Goal: Information Seeking & Learning: Learn about a topic

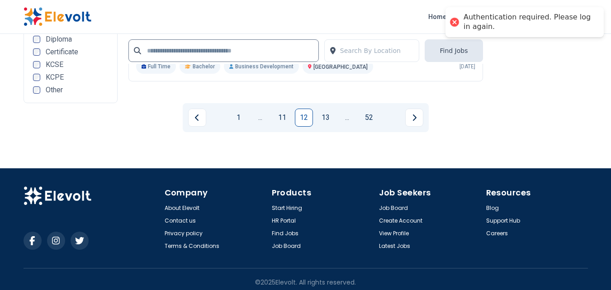
scroll to position [1952, 0]
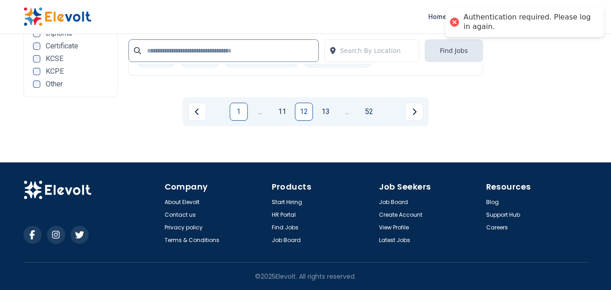
click at [244, 113] on link "1" at bounding box center [239, 112] width 18 height 18
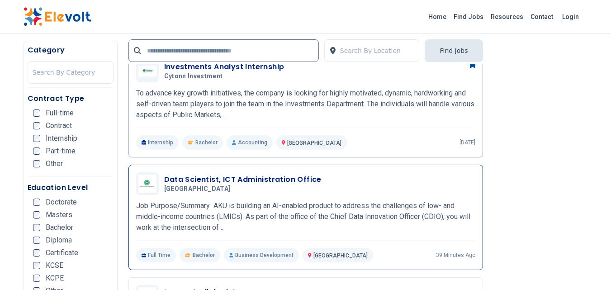
scroll to position [1403, 0]
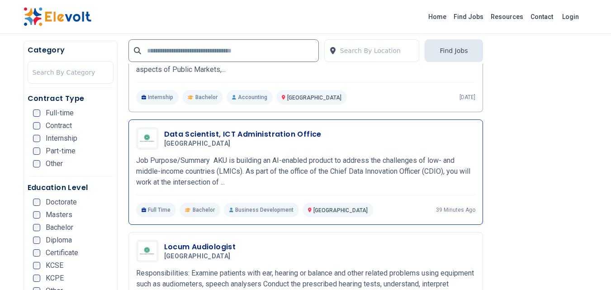
click at [258, 161] on p "Job Purpose/Summary AKU is building an AI-enabled product to address the challe…" at bounding box center [305, 171] width 339 height 33
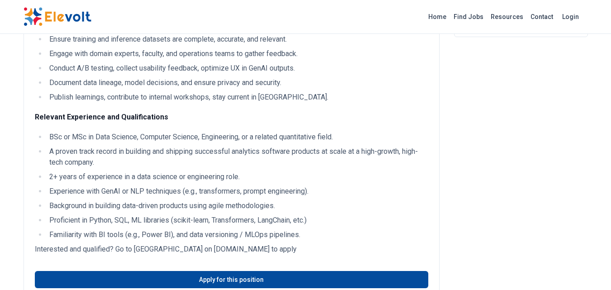
scroll to position [181, 0]
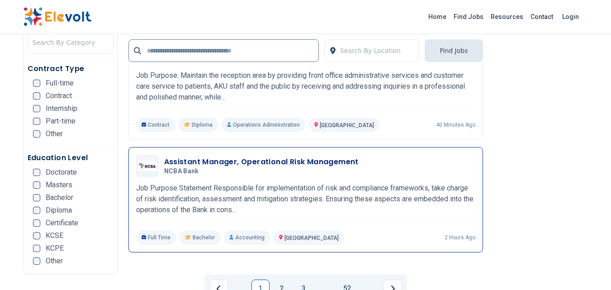
scroll to position [2037, 0]
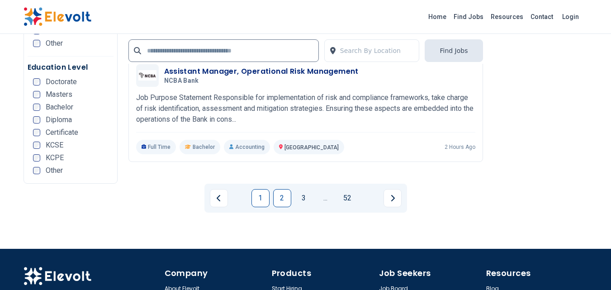
click at [281, 201] on link "2" at bounding box center [282, 198] width 18 height 18
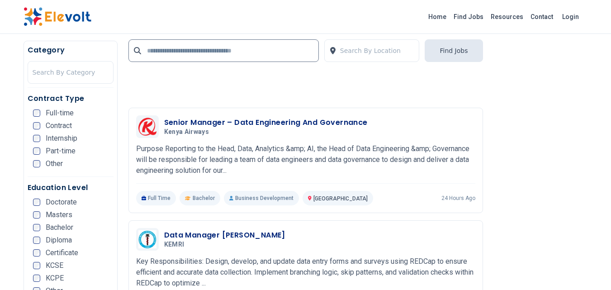
scroll to position [2218, 0]
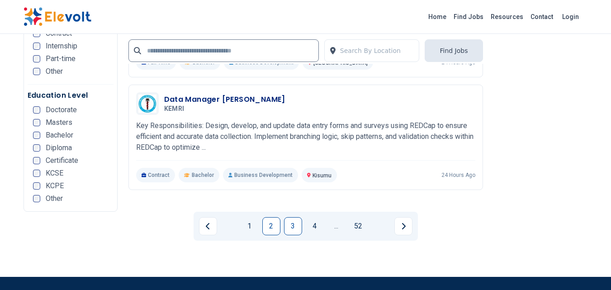
click at [297, 223] on link "3" at bounding box center [293, 226] width 18 height 18
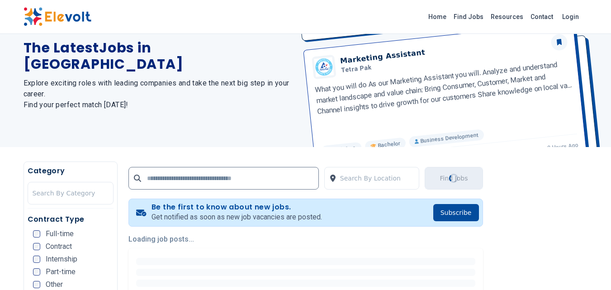
scroll to position [136, 0]
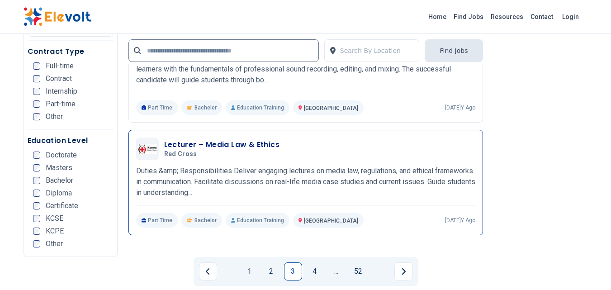
scroll to position [2218, 0]
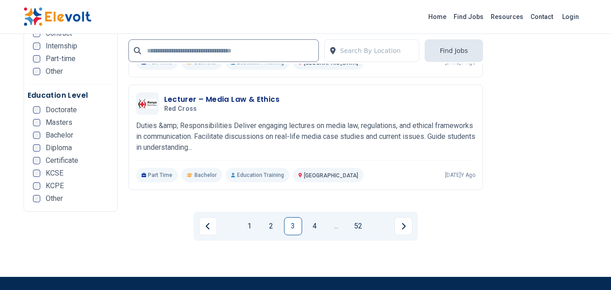
drag, startPoint x: 310, startPoint y: 225, endPoint x: 312, endPoint y: 214, distance: 11.5
click at [311, 224] on link "4" at bounding box center [315, 226] width 18 height 18
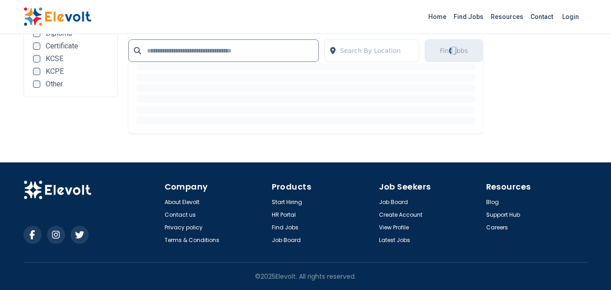
scroll to position [0, 0]
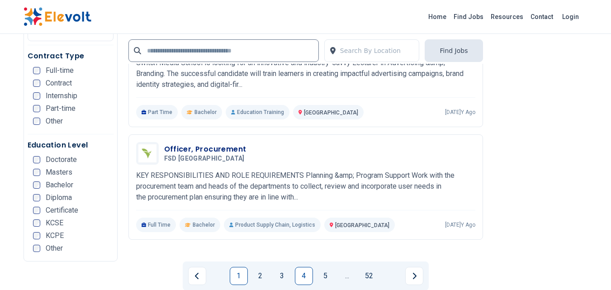
scroll to position [1946, 0]
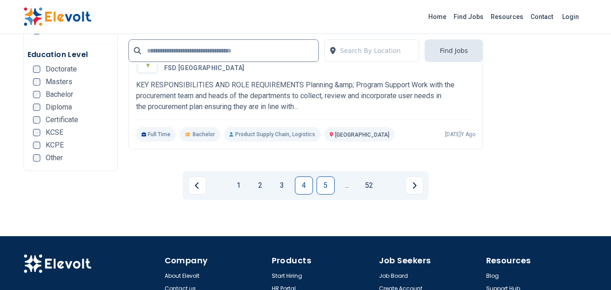
click at [327, 190] on link "5" at bounding box center [326, 186] width 18 height 18
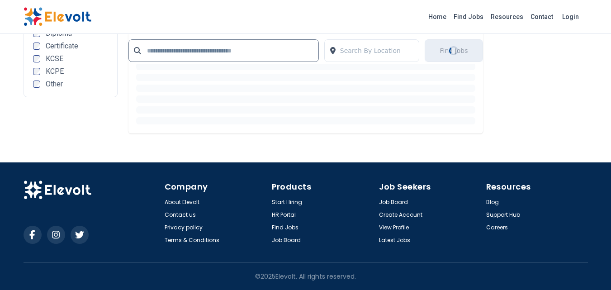
scroll to position [0, 0]
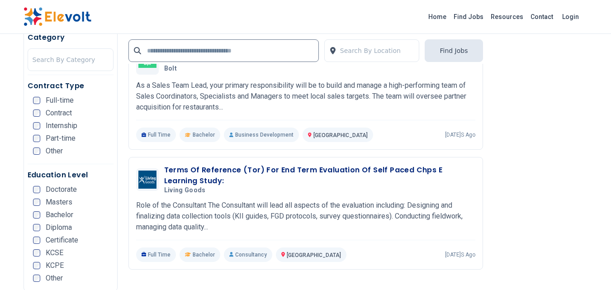
scroll to position [1856, 0]
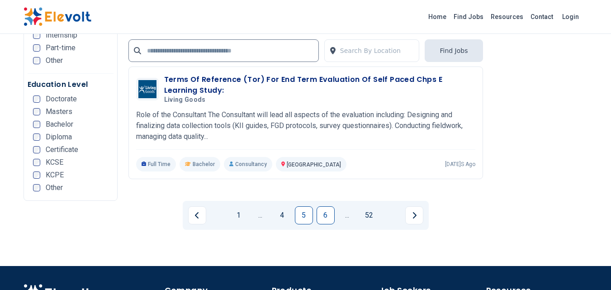
click at [328, 218] on link "6" at bounding box center [326, 215] width 18 height 18
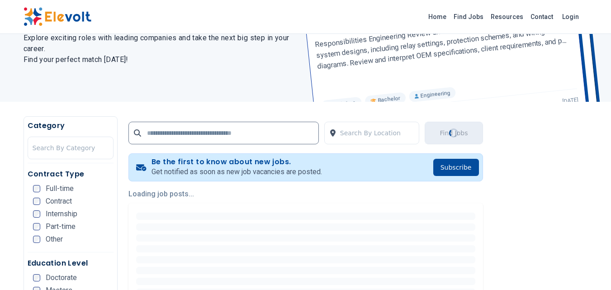
scroll to position [136, 0]
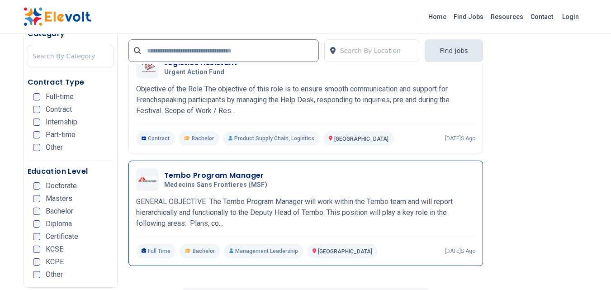
scroll to position [1810, 0]
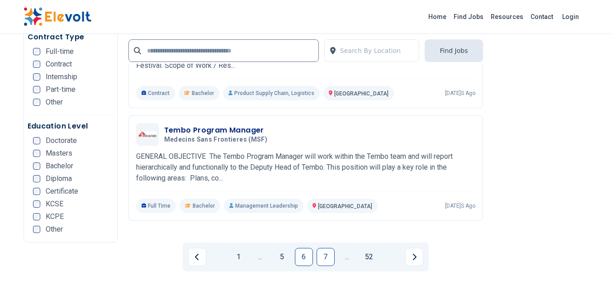
click at [328, 266] on link "7" at bounding box center [326, 257] width 18 height 18
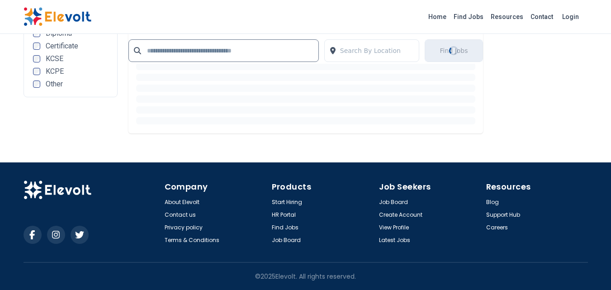
scroll to position [0, 0]
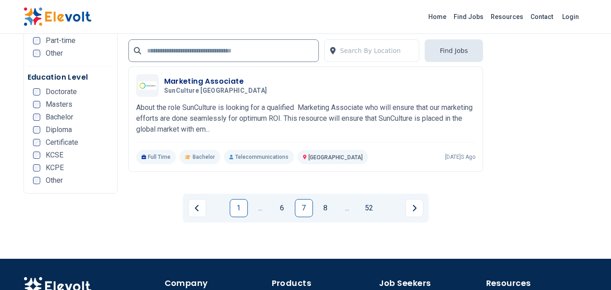
scroll to position [1901, 0]
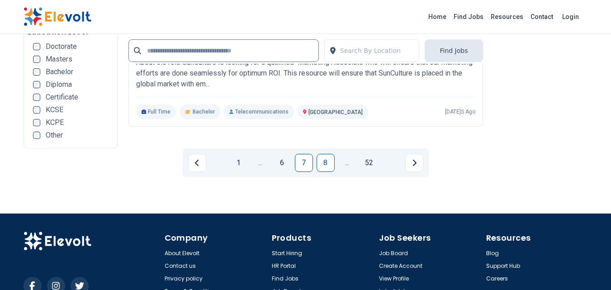
click at [322, 164] on link "8" at bounding box center [326, 163] width 18 height 18
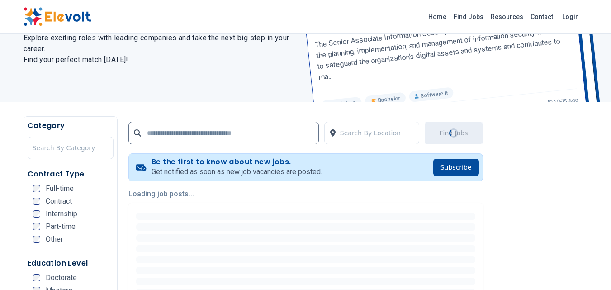
scroll to position [136, 0]
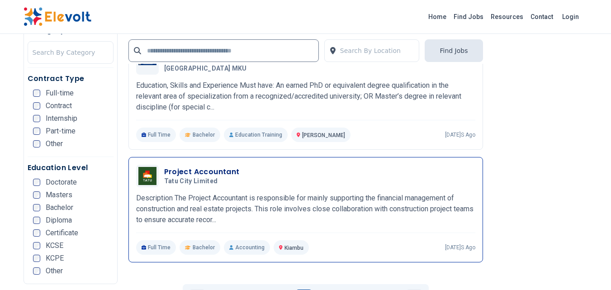
scroll to position [1856, 0]
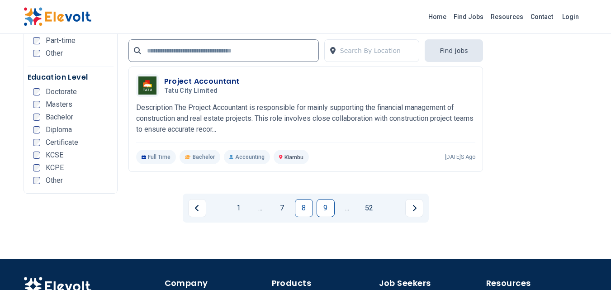
click at [322, 212] on link "9" at bounding box center [326, 208] width 18 height 18
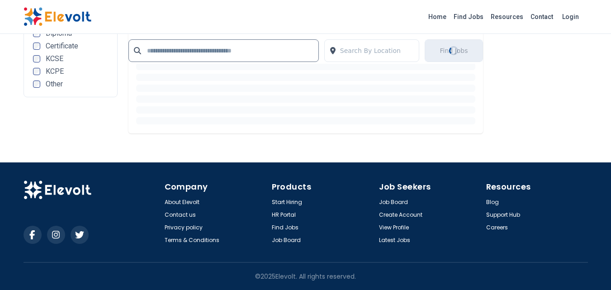
scroll to position [0, 0]
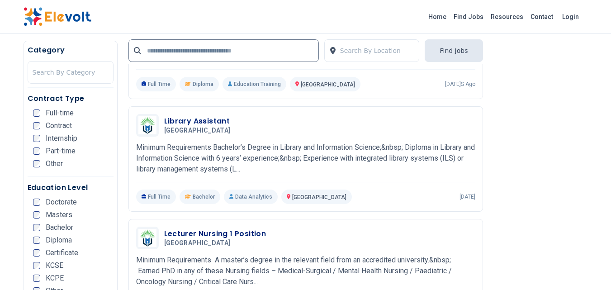
scroll to position [1494, 0]
